Goal: Transaction & Acquisition: Purchase product/service

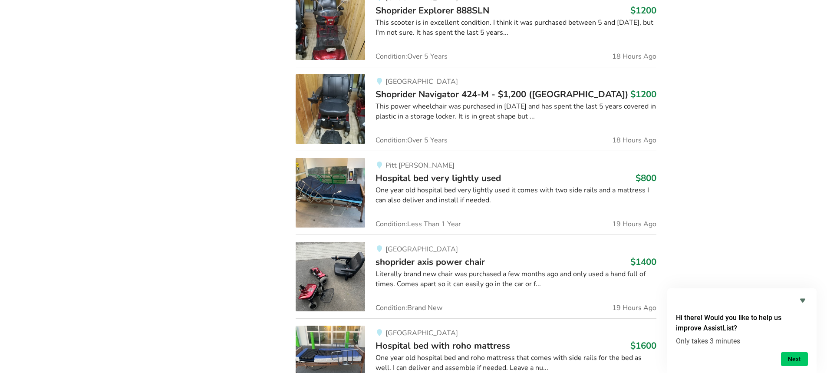
scroll to position [1205, 0]
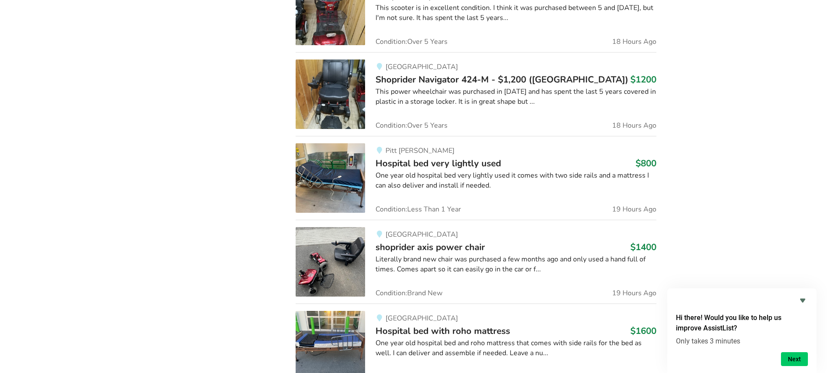
click at [439, 162] on span "Hospital bed very lightly used" at bounding box center [439, 163] width 126 height 12
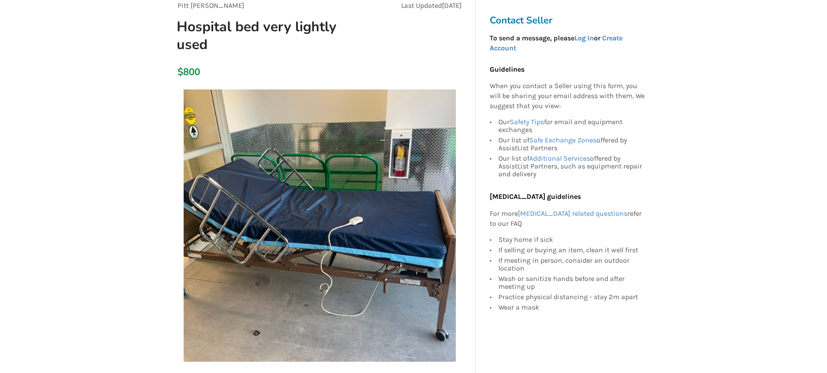
scroll to position [130, 0]
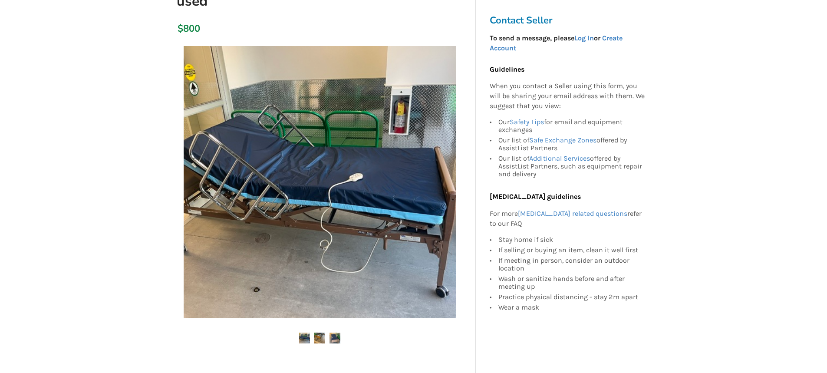
click at [318, 339] on img at bounding box center [319, 338] width 11 height 11
click at [338, 336] on img at bounding box center [335, 338] width 11 height 11
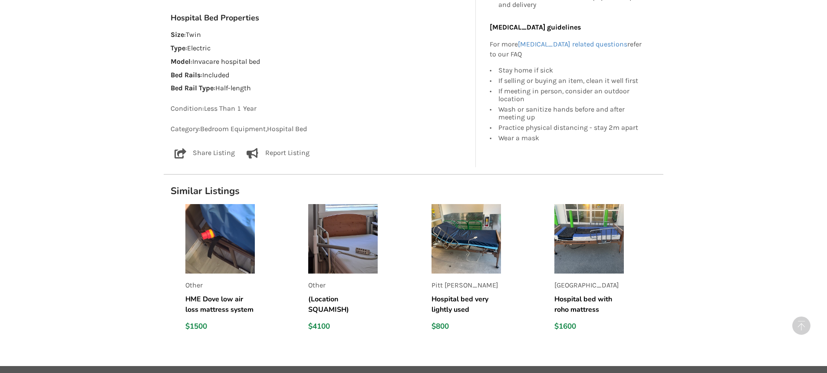
scroll to position [565, 0]
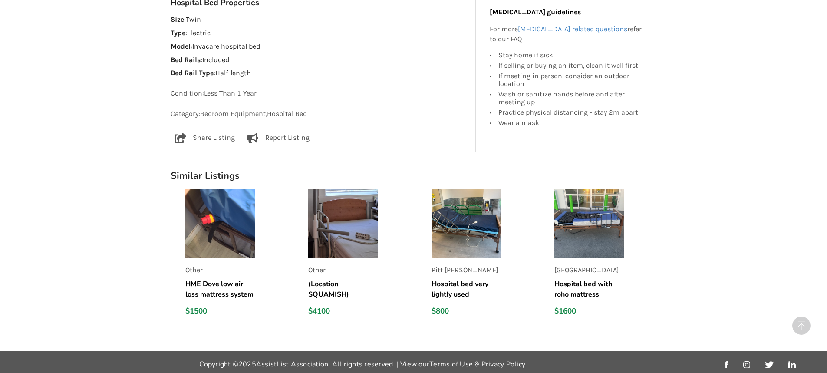
click at [461, 285] on h5 "Hospital bed very lightly used" at bounding box center [466, 289] width 69 height 21
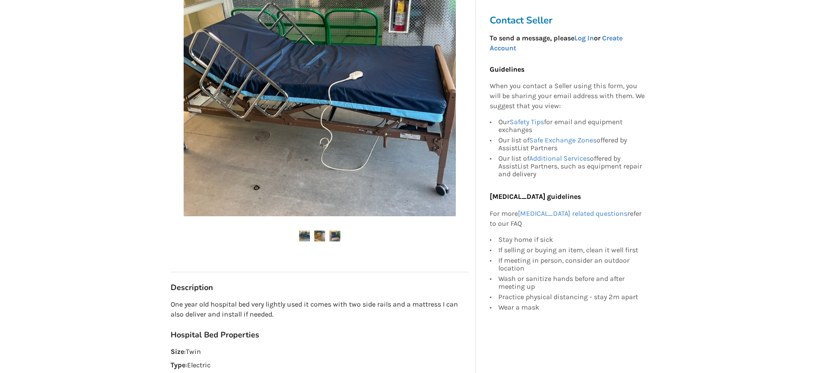
scroll to position [217, 0]
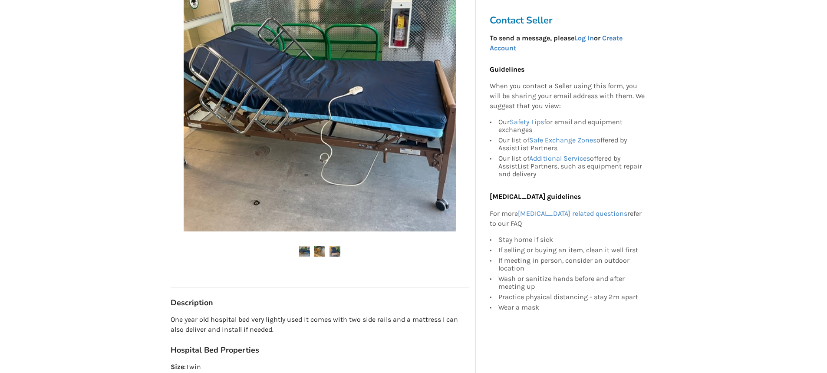
click at [322, 251] on img at bounding box center [319, 251] width 11 height 11
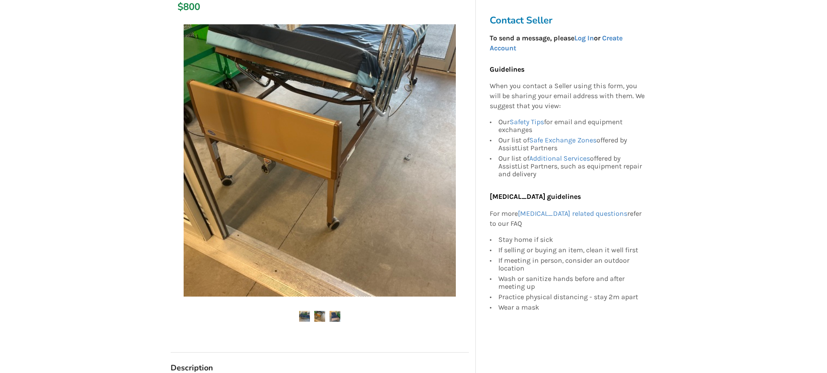
scroll to position [130, 0]
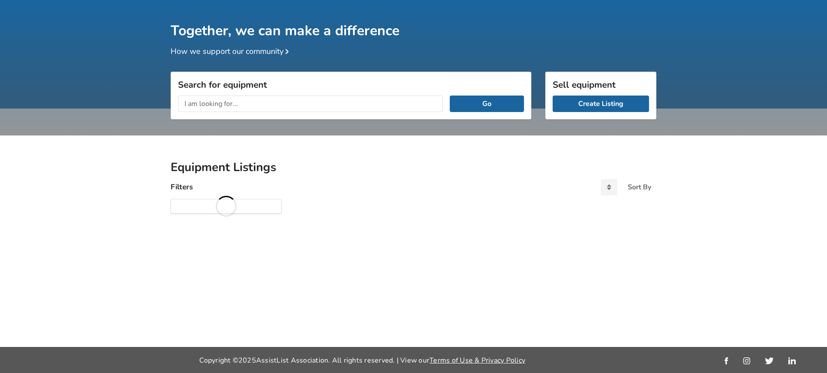
scroll to position [46, 0]
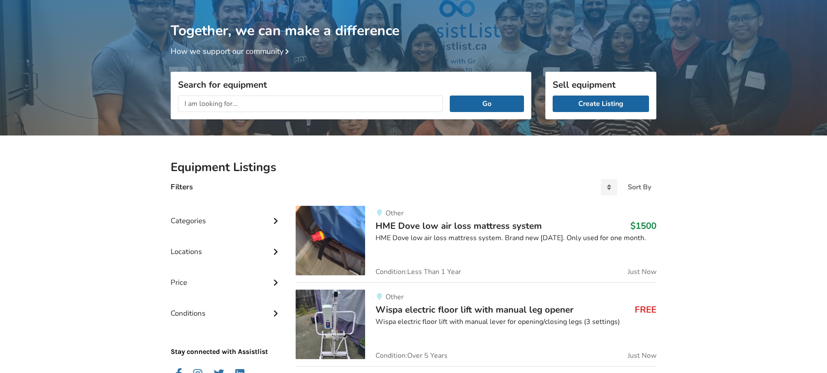
click at [399, 225] on span "HME Dove low air loss mattress system" at bounding box center [459, 226] width 166 height 12
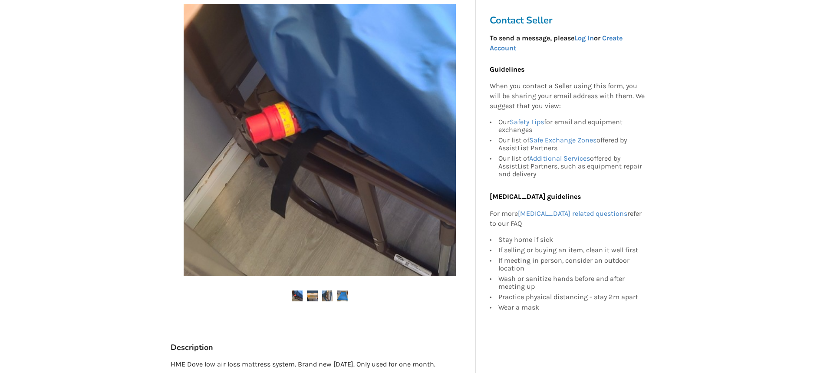
scroll to position [174, 0]
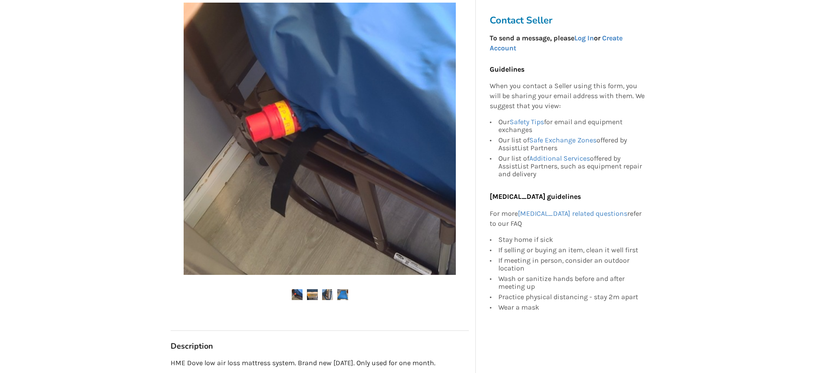
click at [327, 293] on img at bounding box center [327, 294] width 11 height 11
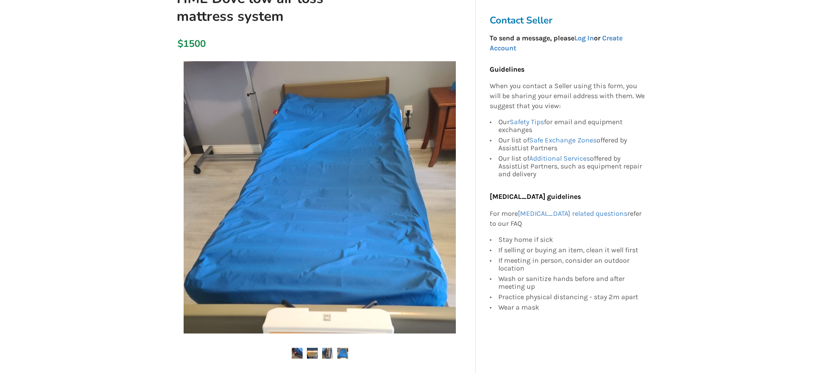
scroll to position [130, 0]
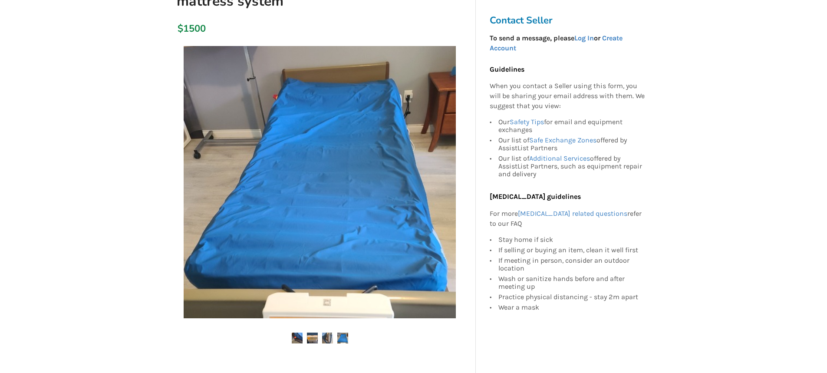
click at [328, 339] on img at bounding box center [327, 338] width 11 height 11
click at [314, 337] on img at bounding box center [312, 338] width 11 height 11
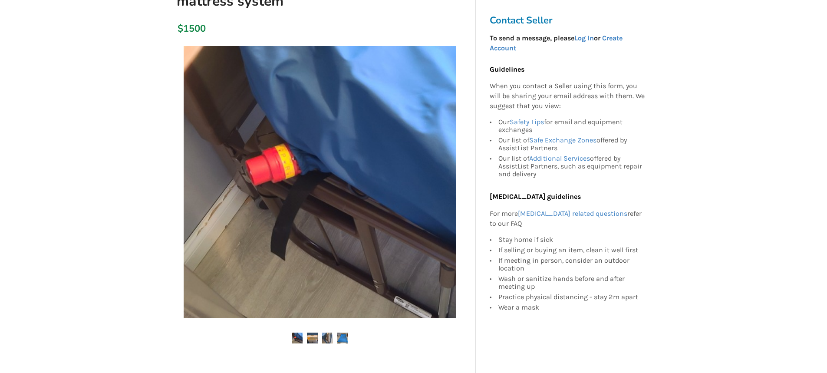
click at [311, 334] on img at bounding box center [312, 338] width 11 height 11
click at [298, 338] on img at bounding box center [297, 338] width 11 height 11
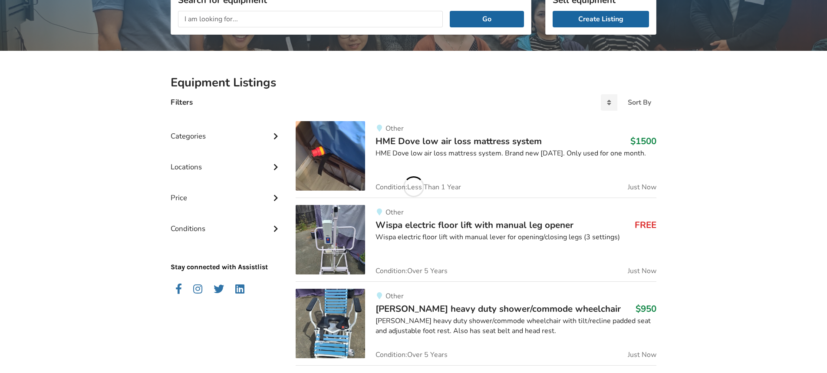
scroll to position [46, 0]
